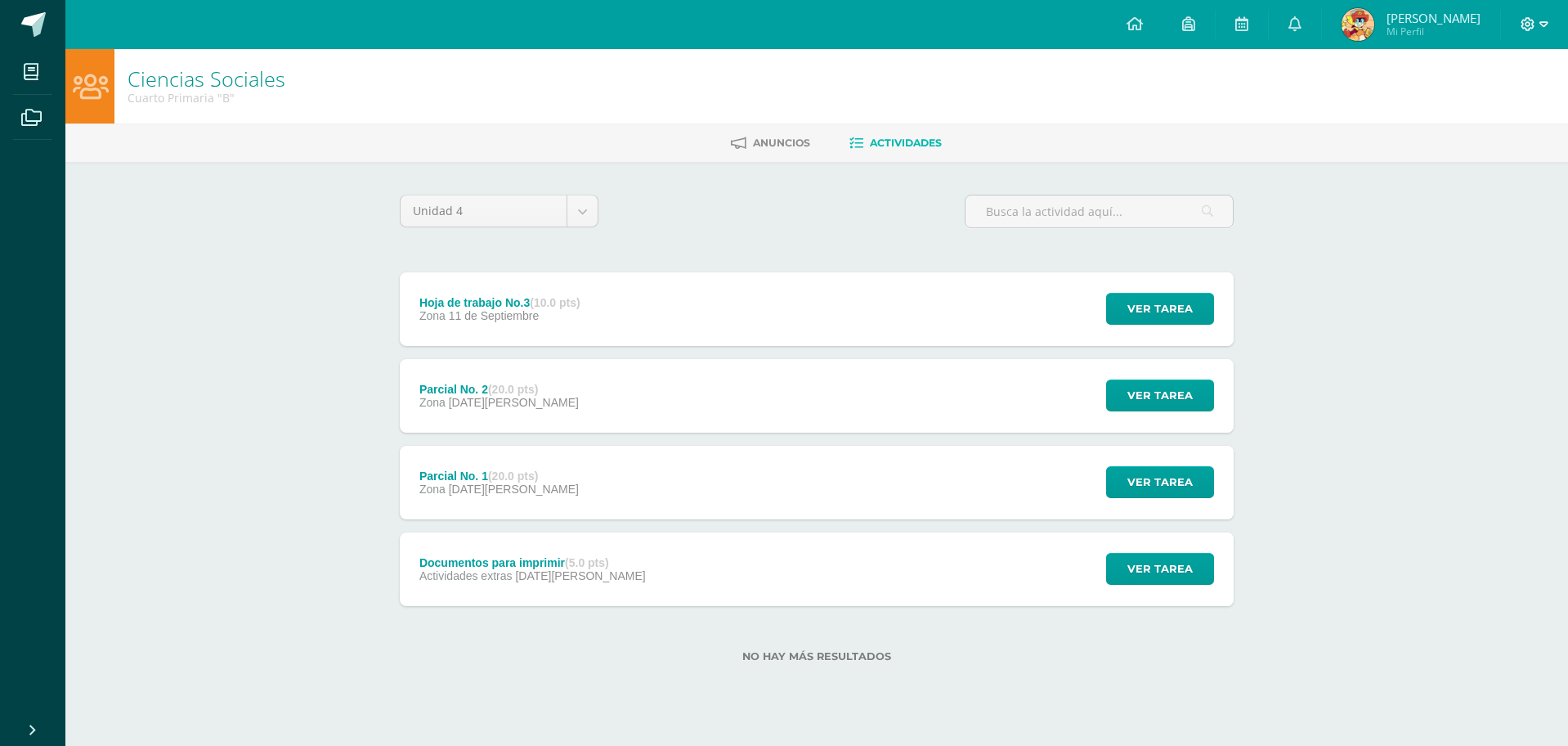
click at [1541, 17] on icon at bounding box center [1544, 24] width 9 height 15
click at [1526, 110] on span "Cerrar sesión" at bounding box center [1492, 111] width 74 height 15
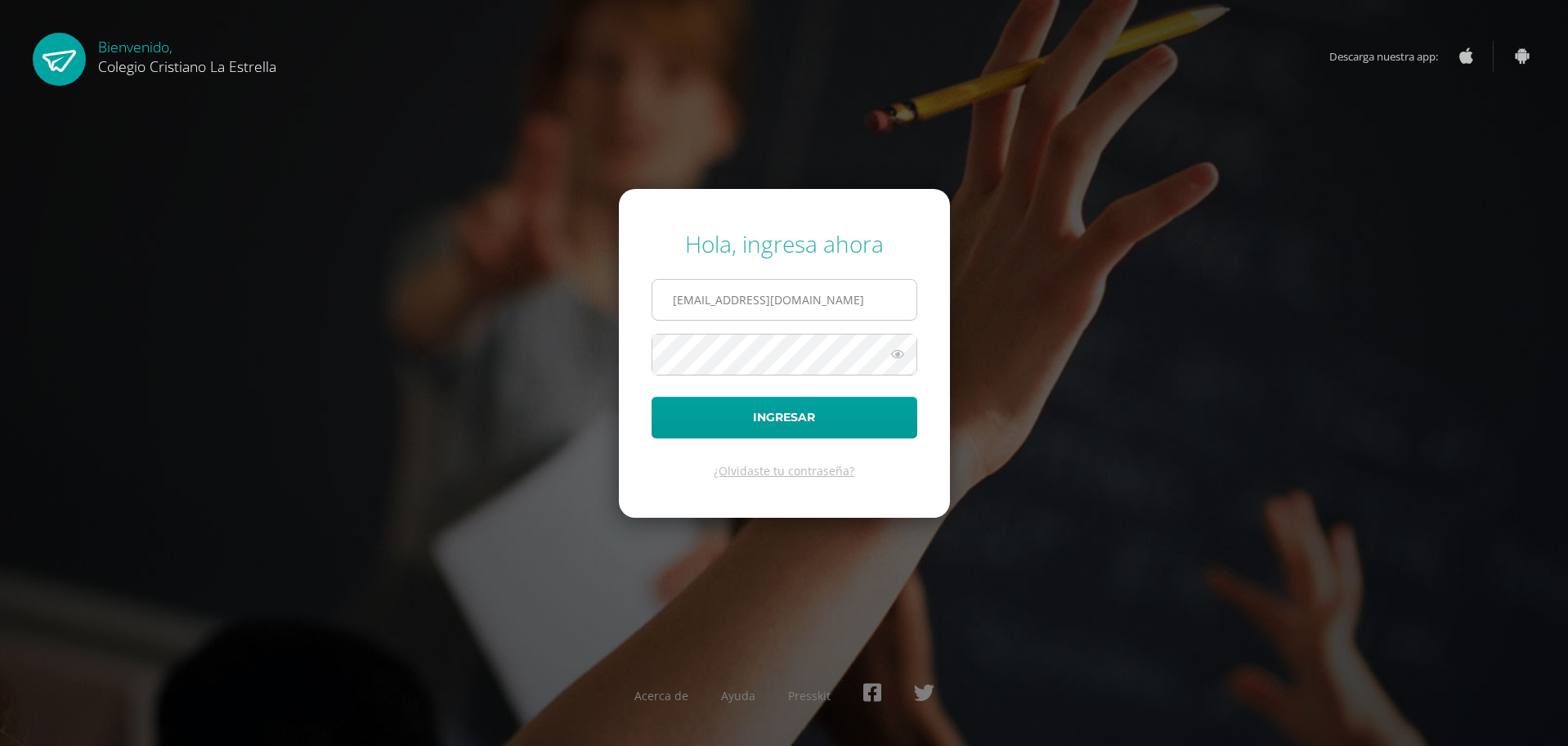
click at [827, 301] on input "811@laestrella.edu.gt" at bounding box center [784, 299] width 264 height 40
type input "615@laestrella.edu.gt"
click at [785, 430] on button "Ingresar" at bounding box center [784, 417] width 266 height 42
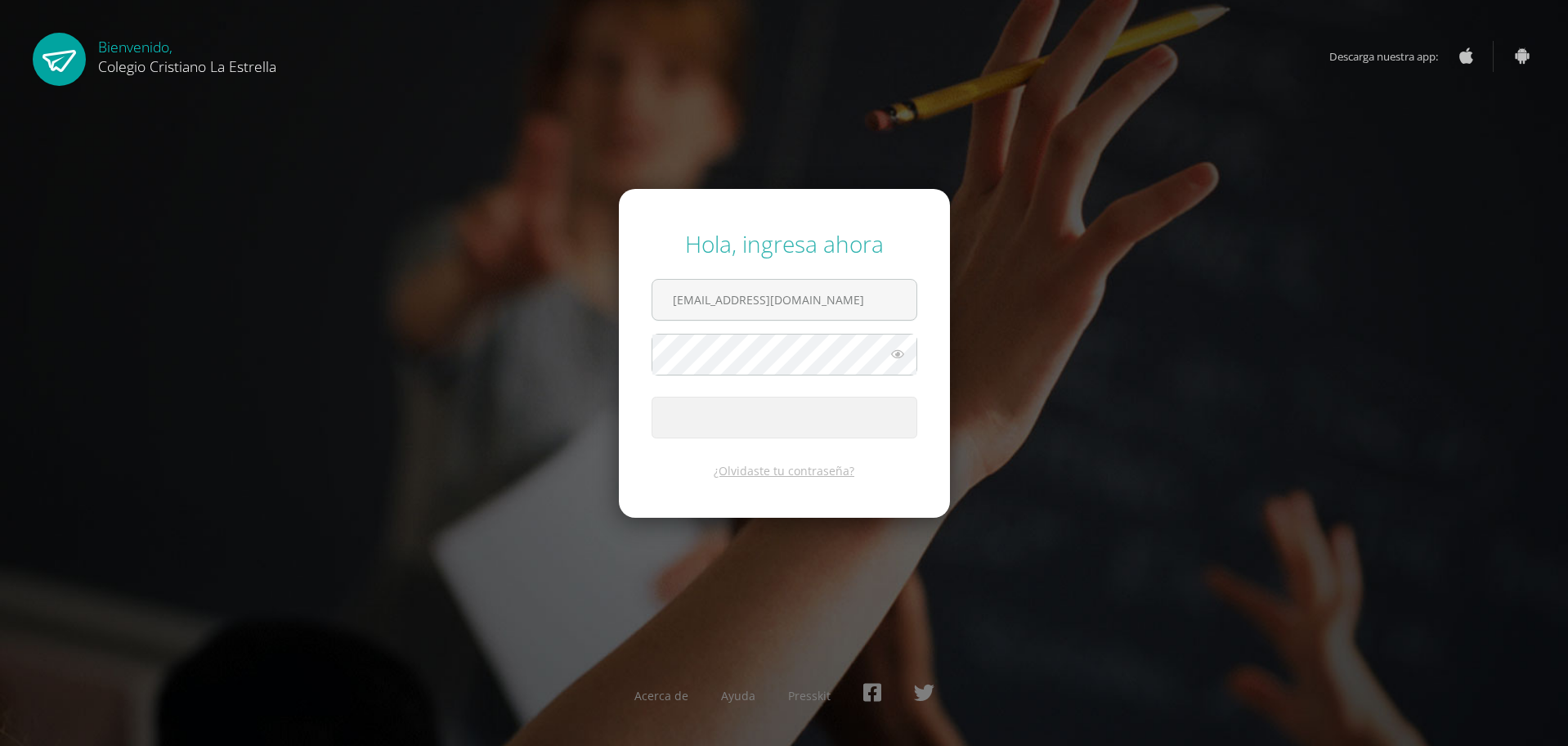
click at [785, 430] on button "Ingresar" at bounding box center [784, 417] width 266 height 42
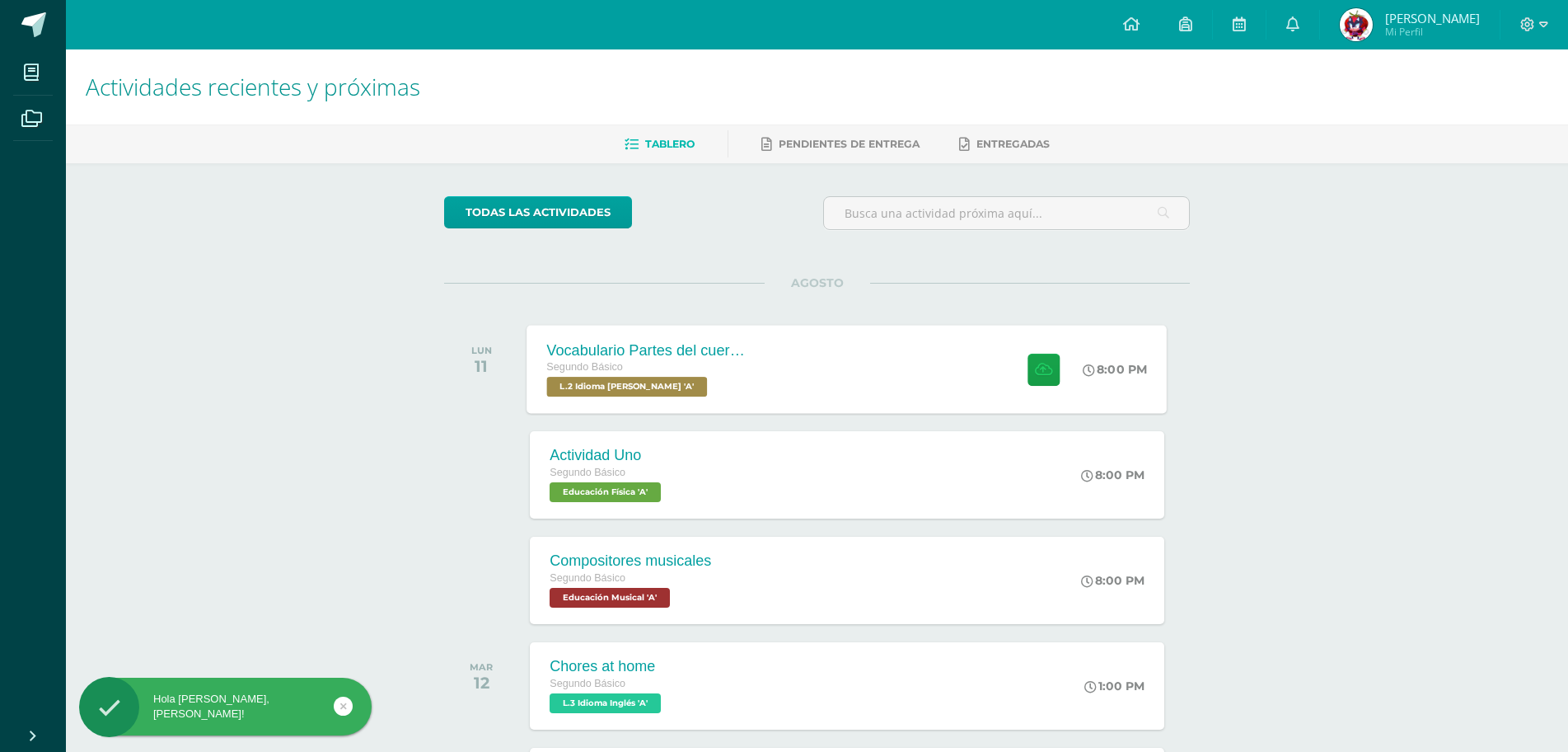
click at [796, 394] on div "Vocabulario Partes del cuerpo Segundo Básico L.2 Idioma Maya Kaqchikel 'A' 8:00…" at bounding box center [847, 369] width 640 height 88
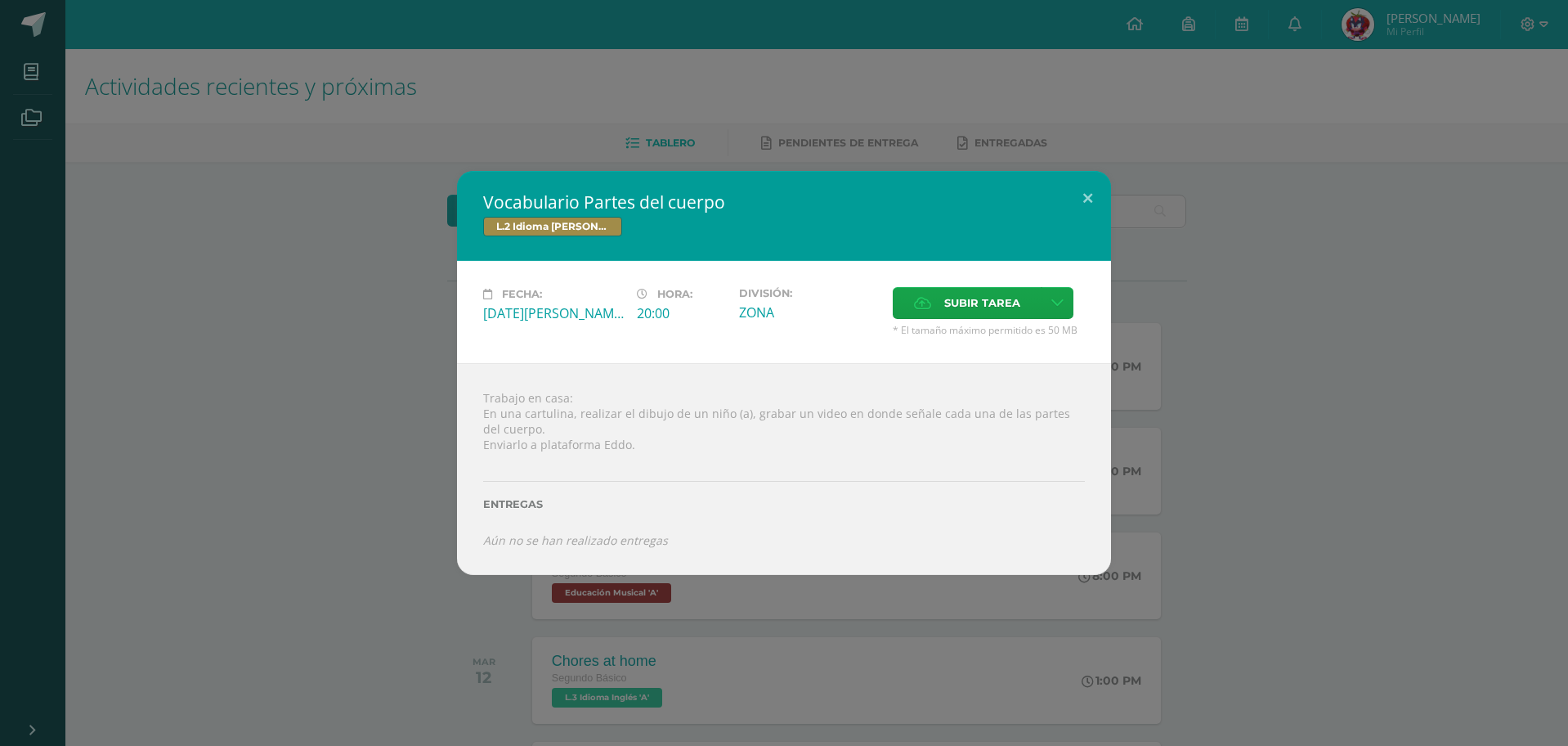
click at [1239, 390] on div "Vocabulario Partes del cuerpo L.2 Idioma Maya Kaqchikel Fecha: Lunes 11 de Agos…" at bounding box center [784, 373] width 1555 height 404
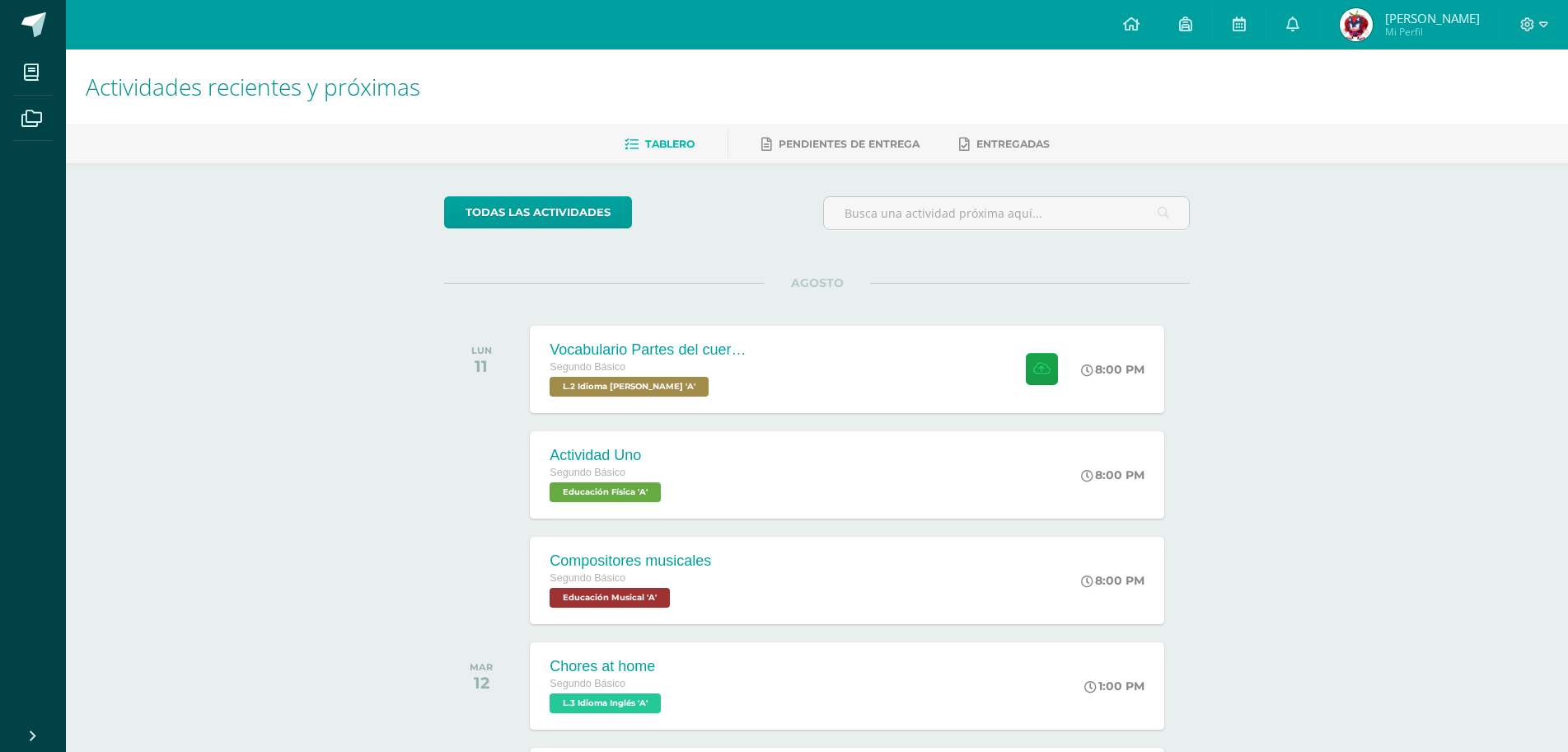
click at [1021, 470] on div "Actividad Uno Segundo Básico Educación Física 'A' 8:00 PM Actividad Uno Educaci…" at bounding box center [846, 474] width 634 height 87
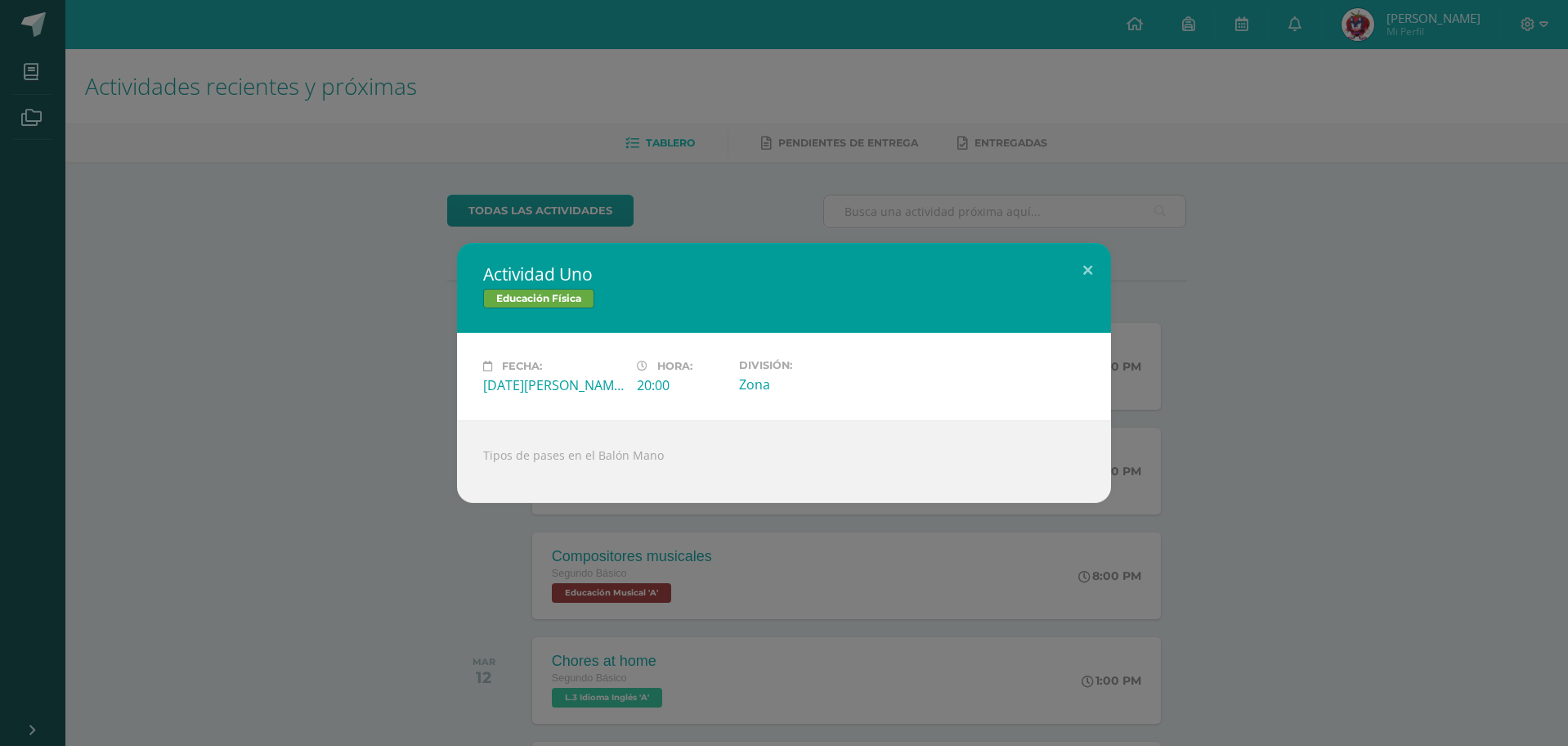
click at [1301, 475] on div "Actividad Uno Educación Física Fecha: Lunes 11 de Agosto Hora: 20:00 División: …" at bounding box center [784, 373] width 1555 height 260
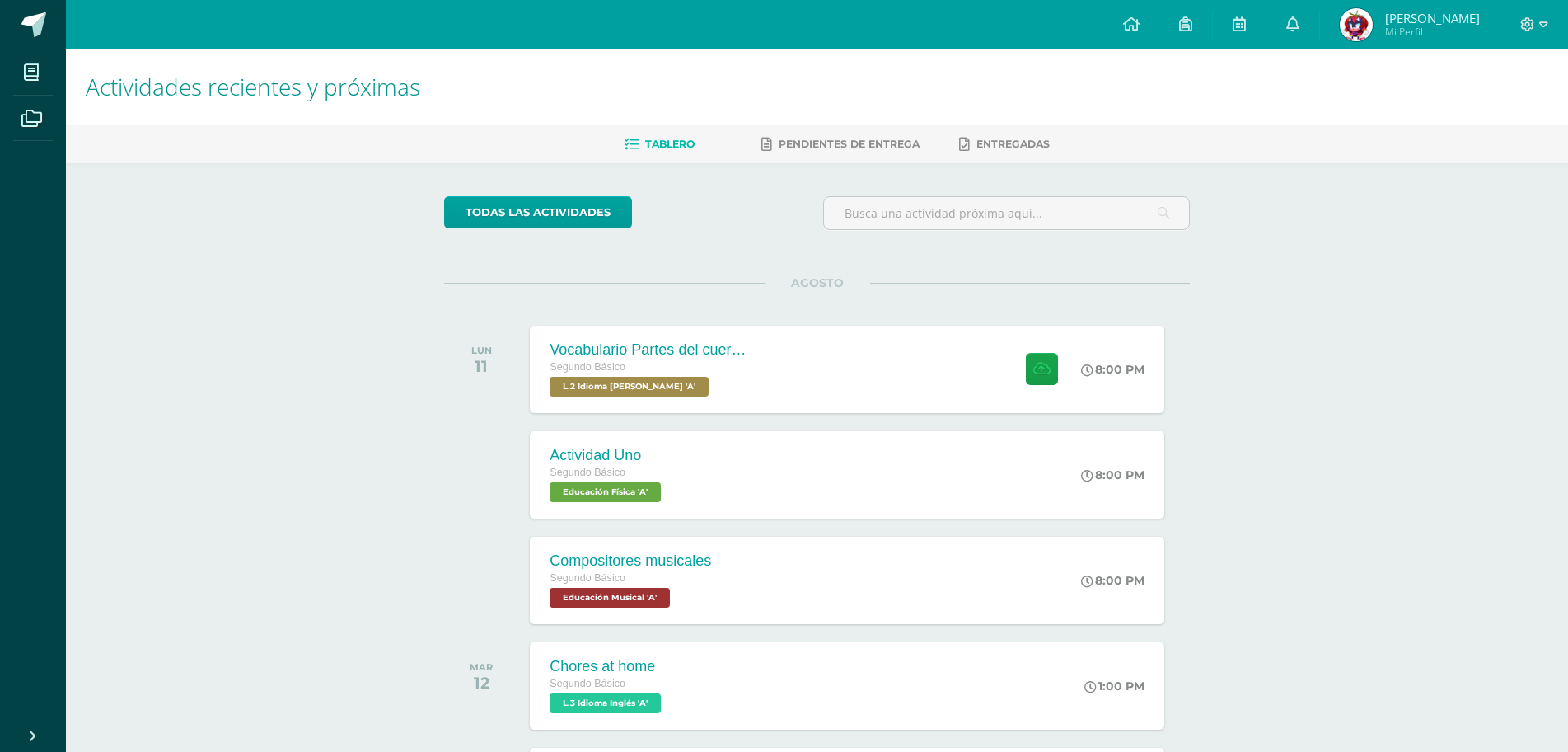
click at [794, 526] on div "AGOSTO LUN 11 Vocabulario Partes del cuerpo Segundo Básico L.2 Idioma Maya Kaqc…" at bounding box center [816, 613] width 746 height 661
click at [802, 566] on div "Compositores musicales Segundo Básico Educación Musical 'A' 8:00 PM Compositore…" at bounding box center [847, 580] width 640 height 88
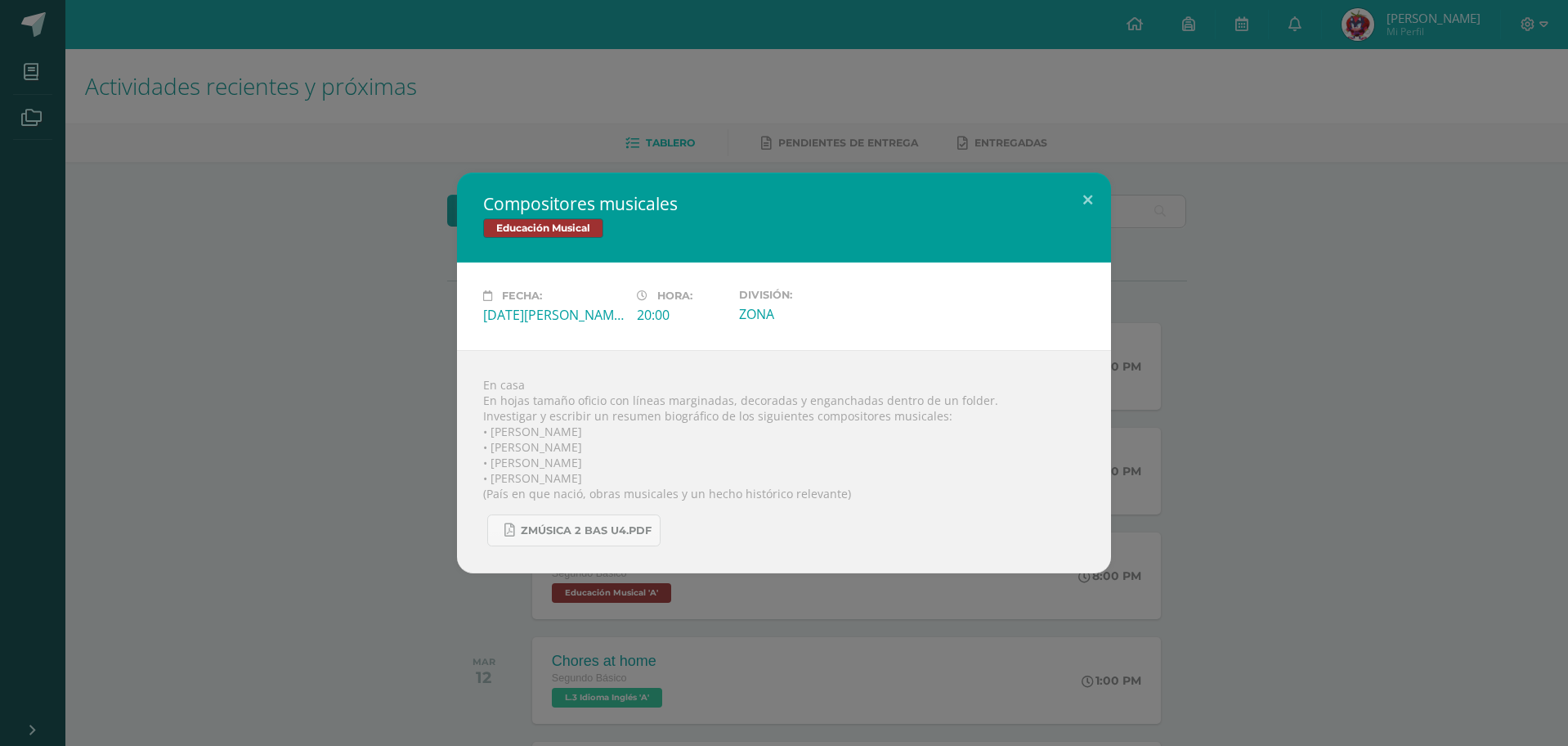
click at [759, 49] on div "Compositores musicales Educación Musical Fecha: Lunes 11 de Agosto Hora: 20:00 …" at bounding box center [784, 373] width 1568 height 746
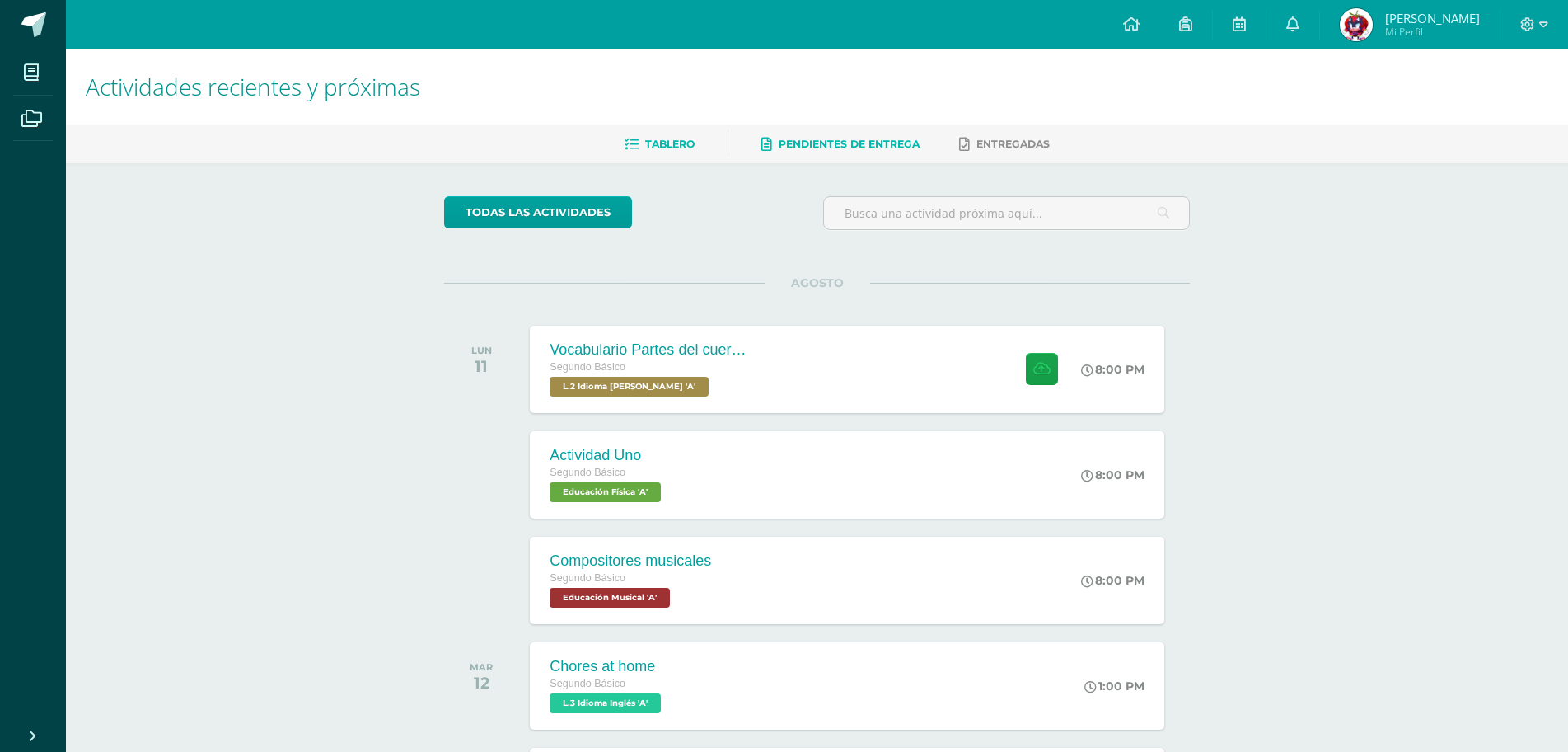
click at [797, 138] on span "Pendientes de entrega" at bounding box center [848, 144] width 141 height 12
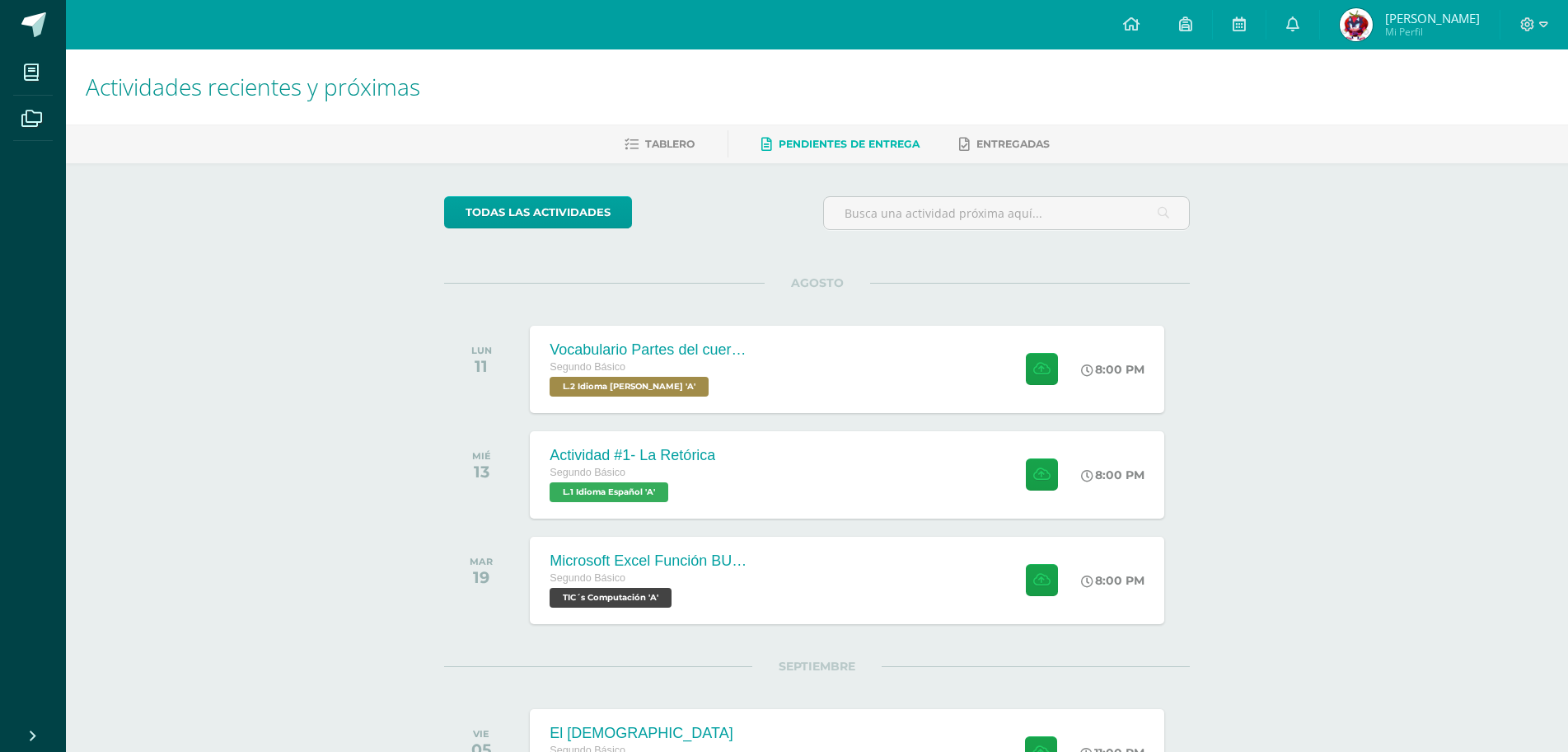
click at [618, 128] on div "Tablero Pendientes de entrega Entregadas" at bounding box center [836, 143] width 1541 height 39
click at [663, 148] on span "Tablero" at bounding box center [669, 144] width 49 height 12
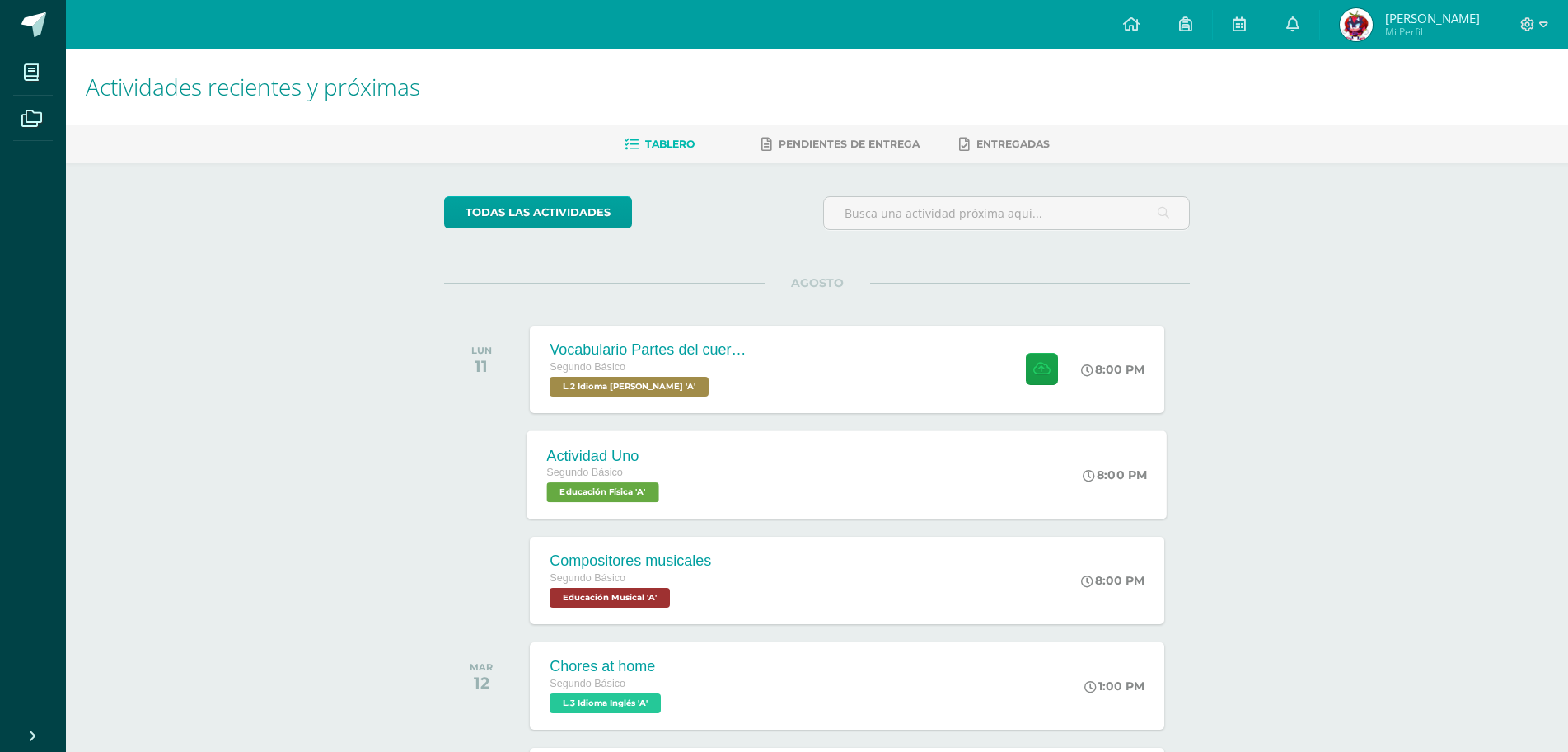
click at [603, 515] on div "Actividad Uno Segundo Básico Educación Física 'A'" at bounding box center [606, 474] width 157 height 88
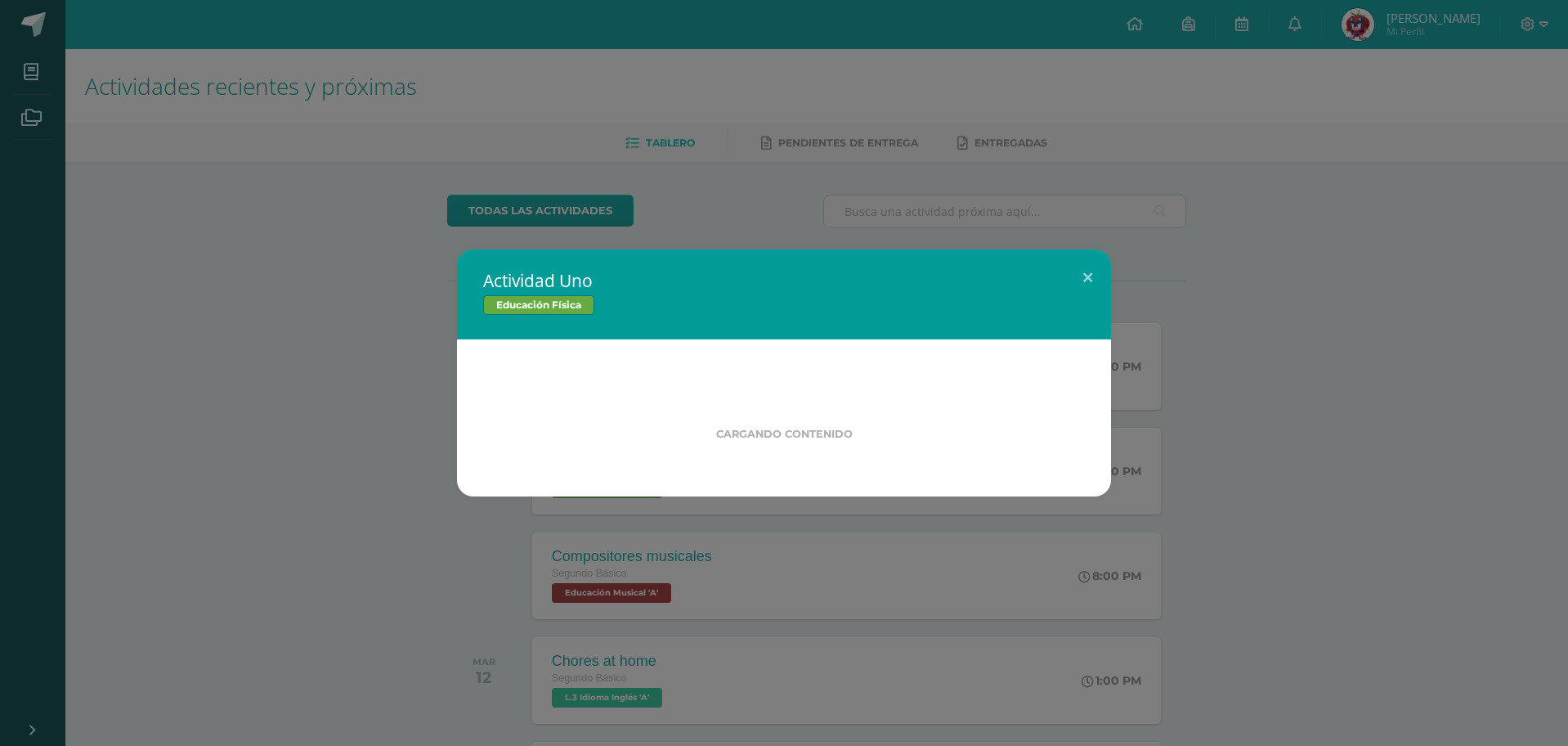
click at [599, 565] on div "Actividad Uno Educación Física Cargando contenido Loading..." at bounding box center [784, 373] width 1568 height 746
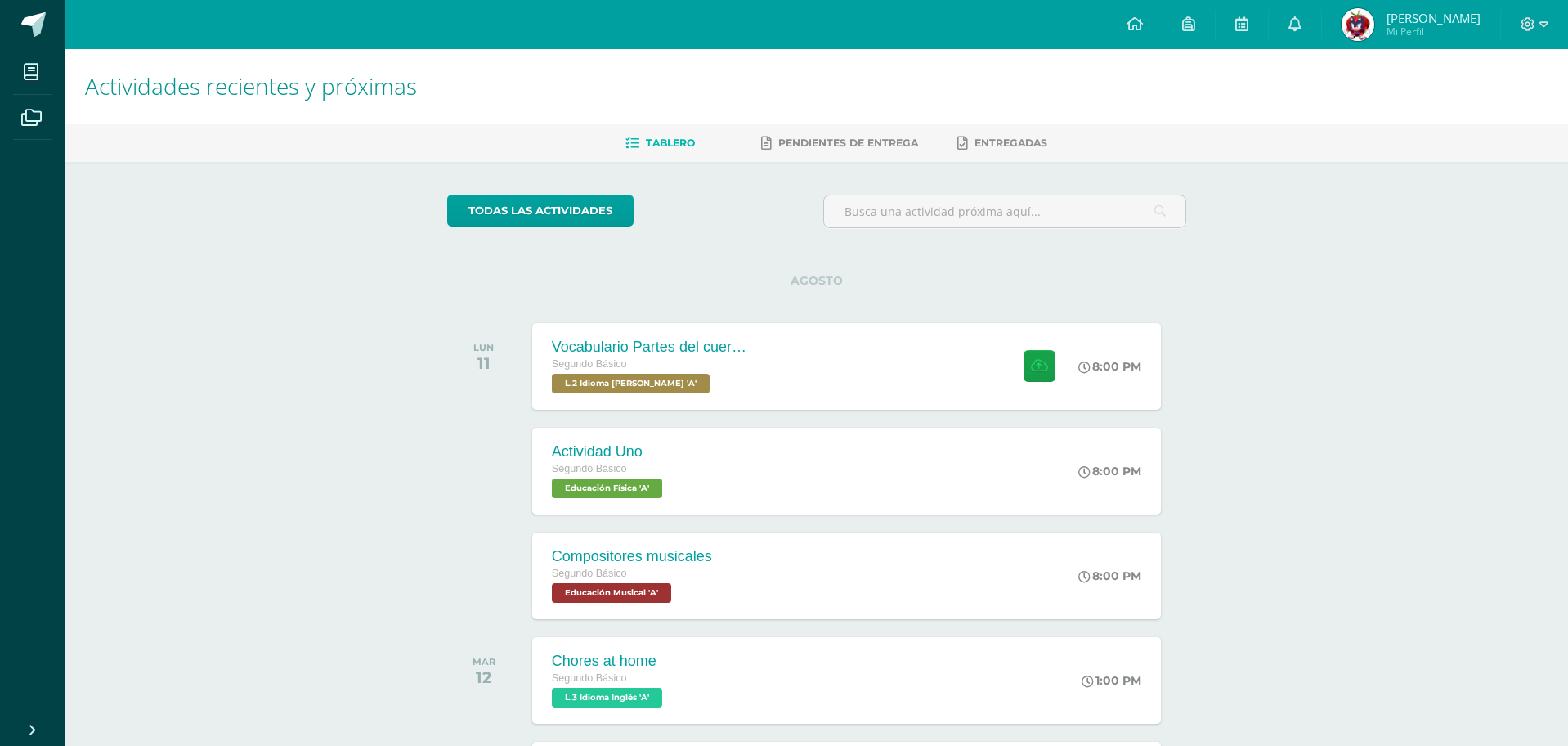
click at [599, 565] on div "Actividad Uno Educación Física Fecha: [DATE][PERSON_NAME] Hora: 20:00 División:…" at bounding box center [784, 373] width 1568 height 746
click at [599, 565] on div "Compositores musicales" at bounding box center [624, 556] width 160 height 17
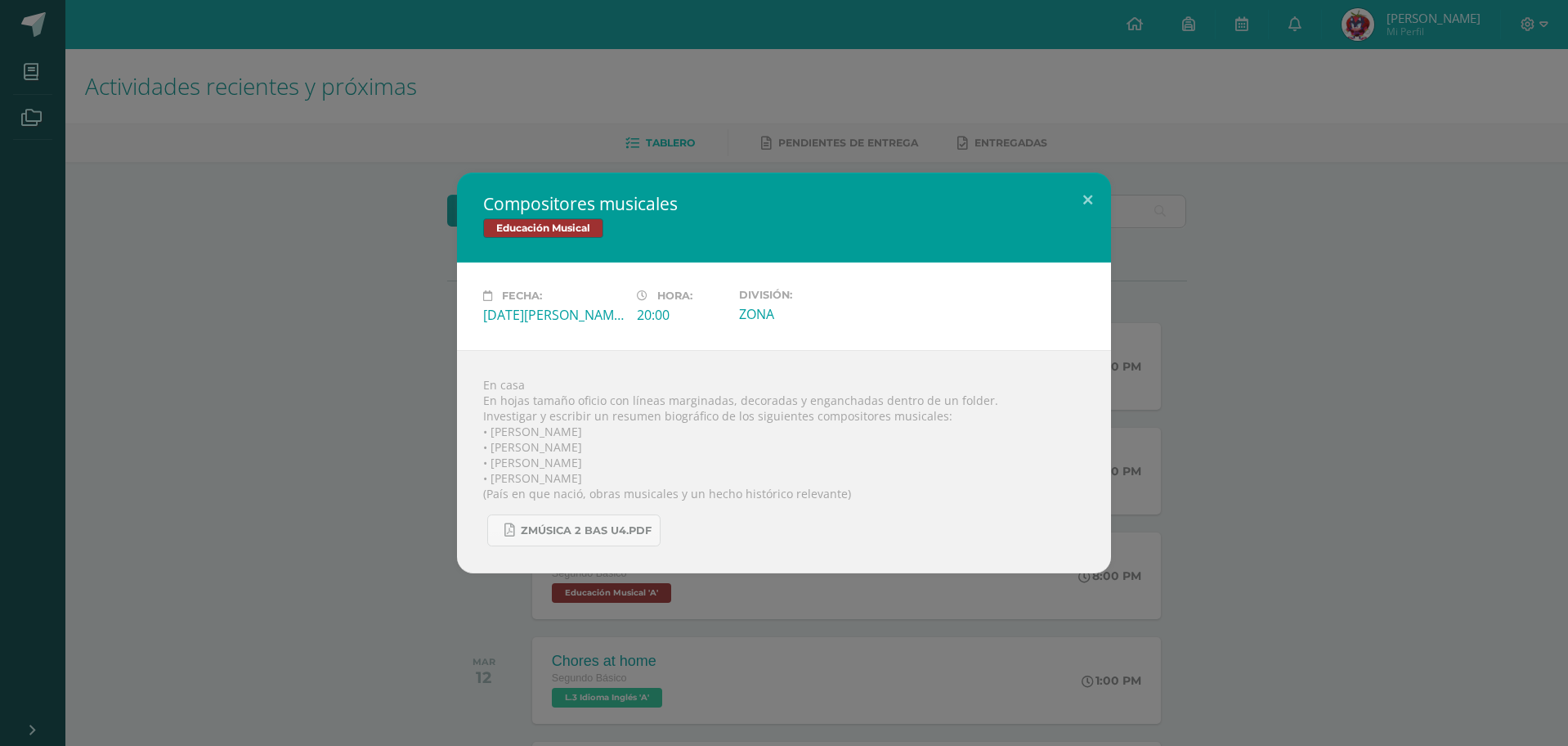
click at [814, 364] on div "En casa En hojas tamaño oficio con líneas marginadas, decoradas y enganchadas d…" at bounding box center [784, 461] width 654 height 223
